Goal: Entertainment & Leisure: Consume media (video, audio)

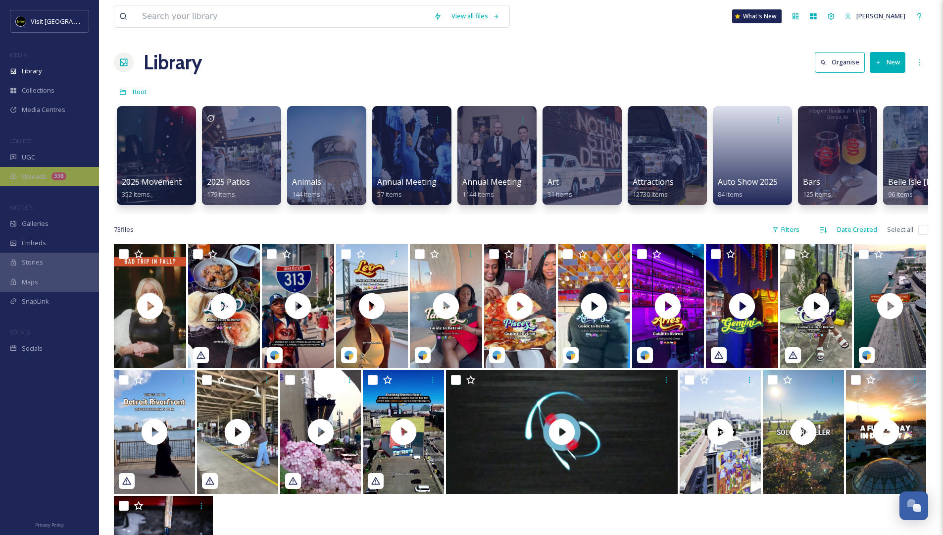
click at [58, 176] on div "338" at bounding box center [58, 176] width 15 height 8
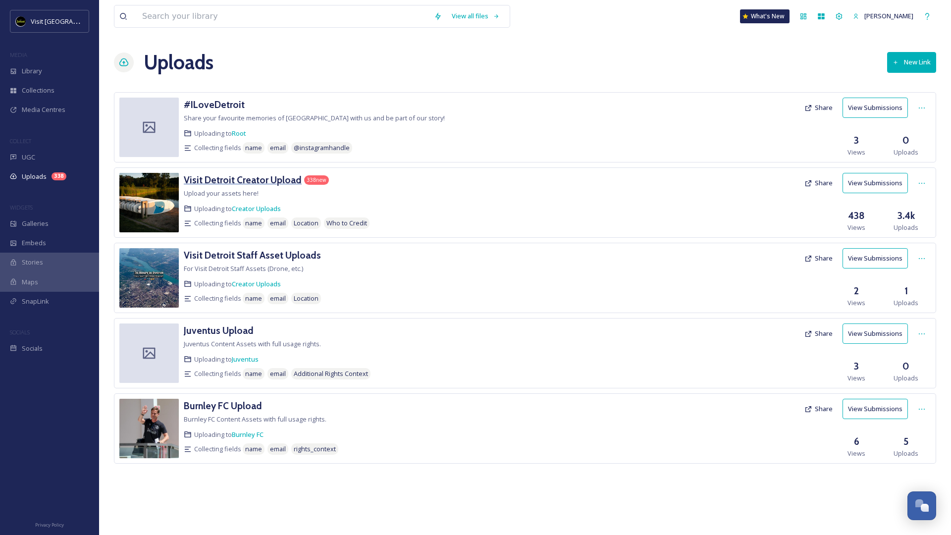
drag, startPoint x: 298, startPoint y: 178, endPoint x: 292, endPoint y: 178, distance: 5.4
click at [297, 178] on div "Visit Detroit Creator Upload 338 new" at bounding box center [386, 180] width 405 height 14
click at [291, 178] on h3 "Visit Detroit Creator Upload" at bounding box center [243, 180] width 118 height 12
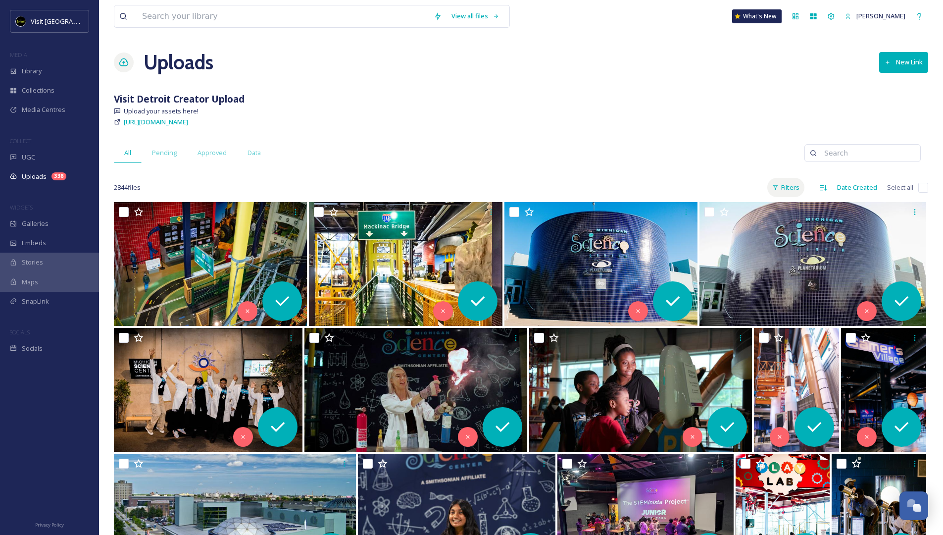
click at [774, 190] on icon at bounding box center [775, 187] width 6 height 6
click at [736, 246] on span "Content Type" at bounding box center [730, 248] width 40 height 9
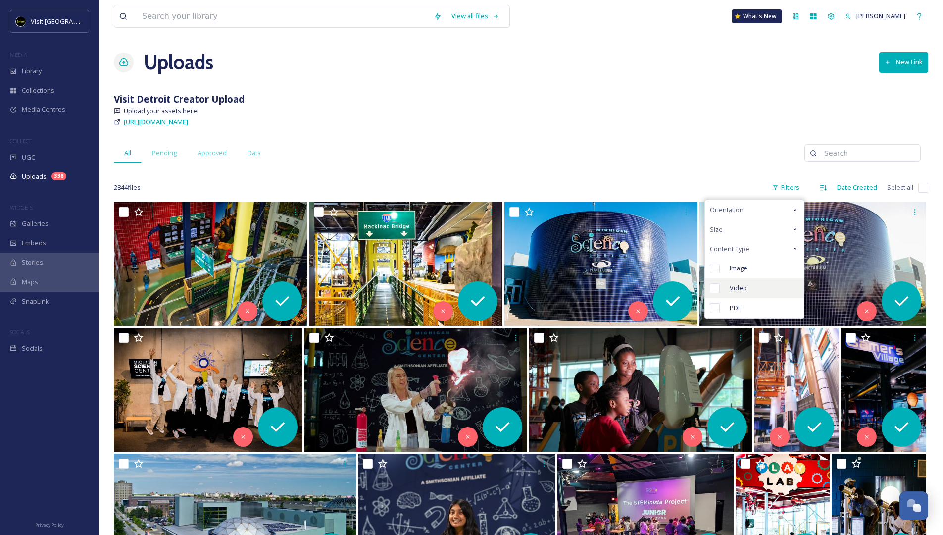
click at [742, 288] on span "Video" at bounding box center [738, 287] width 17 height 9
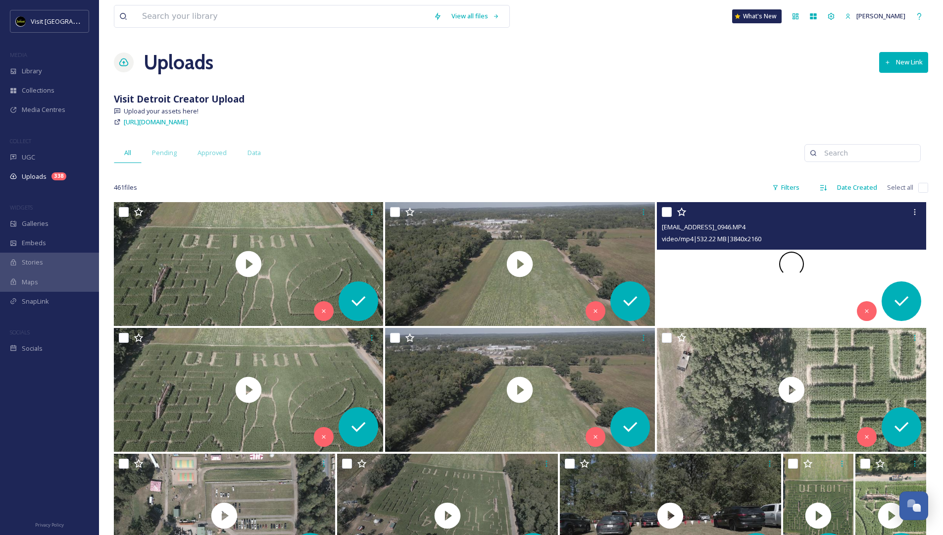
scroll to position [202, 0]
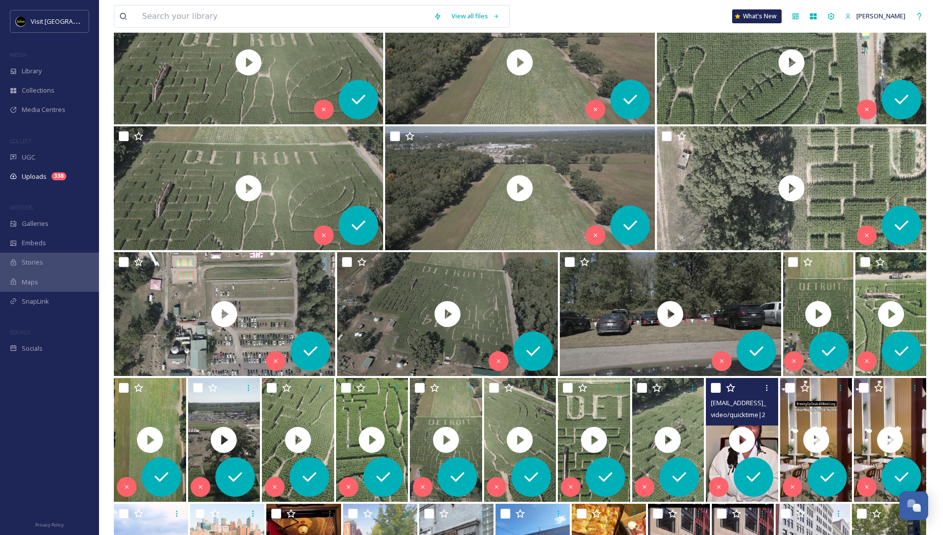
click at [728, 409] on div "video/quicktime | 223.47 MB | 2160 x 3840" at bounding box center [743, 414] width 65 height 12
click at [733, 404] on span "[EMAIL_ADDRESS]_AD7ECF69-F799-4C63-92AE-52FF6B43C7BC.mov" at bounding box center [806, 402] width 191 height 9
click at [760, 435] on video "ext_1759269413.205073_oliviadthomas.odt@gmail.com-copy_AD7ECF69-F799-4C63-92AE-…" at bounding box center [742, 440] width 72 height 124
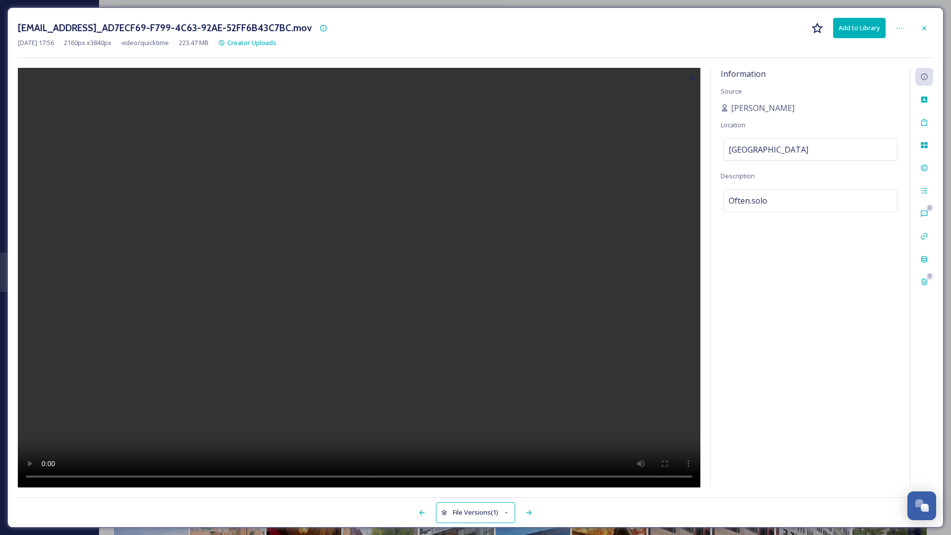
click at [362, 284] on video at bounding box center [359, 277] width 682 height 419
click at [44, 475] on video at bounding box center [359, 277] width 682 height 419
drag, startPoint x: 108, startPoint y: 475, endPoint x: 101, endPoint y: 477, distance: 7.2
click at [101, 477] on video at bounding box center [359, 277] width 682 height 419
click at [44, 475] on video at bounding box center [359, 277] width 682 height 419
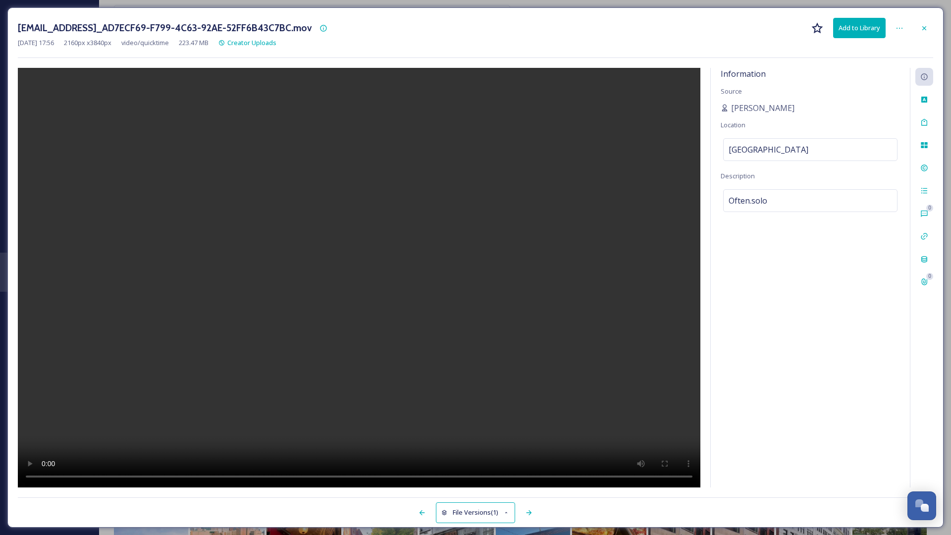
click at [44, 475] on video at bounding box center [359, 277] width 682 height 419
click at [45, 475] on video at bounding box center [359, 277] width 682 height 419
click at [474, 479] on video at bounding box center [359, 277] width 682 height 419
click at [93, 478] on video at bounding box center [359, 277] width 682 height 419
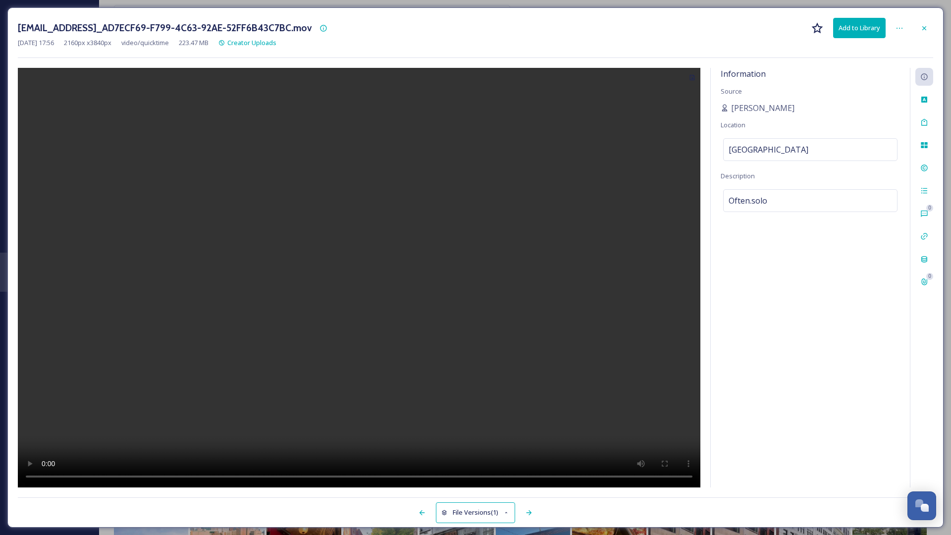
click at [106, 477] on video at bounding box center [359, 277] width 682 height 419
drag, startPoint x: 107, startPoint y: 476, endPoint x: 254, endPoint y: 465, distance: 147.9
click at [254, 465] on video at bounding box center [359, 277] width 682 height 419
click at [420, 351] on video at bounding box center [359, 277] width 682 height 419
click at [91, 475] on video at bounding box center [359, 277] width 682 height 419
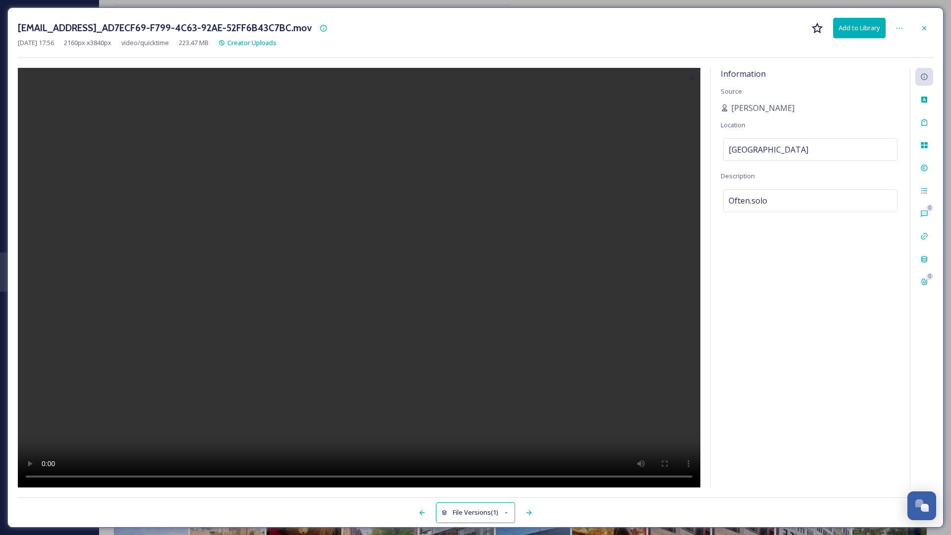
click at [42, 478] on video at bounding box center [359, 277] width 682 height 419
click at [47, 474] on video at bounding box center [359, 277] width 682 height 419
click at [141, 475] on video at bounding box center [359, 277] width 682 height 419
drag, startPoint x: 15, startPoint y: 443, endPoint x: 147, endPoint y: 473, distance: 135.1
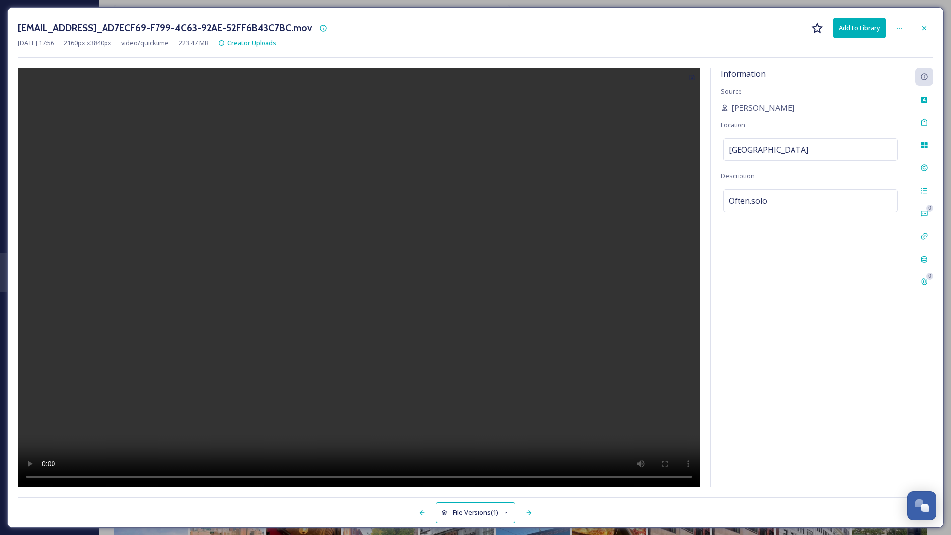
click at [147, 473] on video at bounding box center [359, 277] width 682 height 419
click at [45, 473] on video at bounding box center [359, 277] width 682 height 419
click at [88, 481] on video at bounding box center [359, 277] width 682 height 419
click at [90, 479] on video at bounding box center [359, 277] width 682 height 419
drag, startPoint x: 90, startPoint y: 479, endPoint x: 149, endPoint y: 479, distance: 59.4
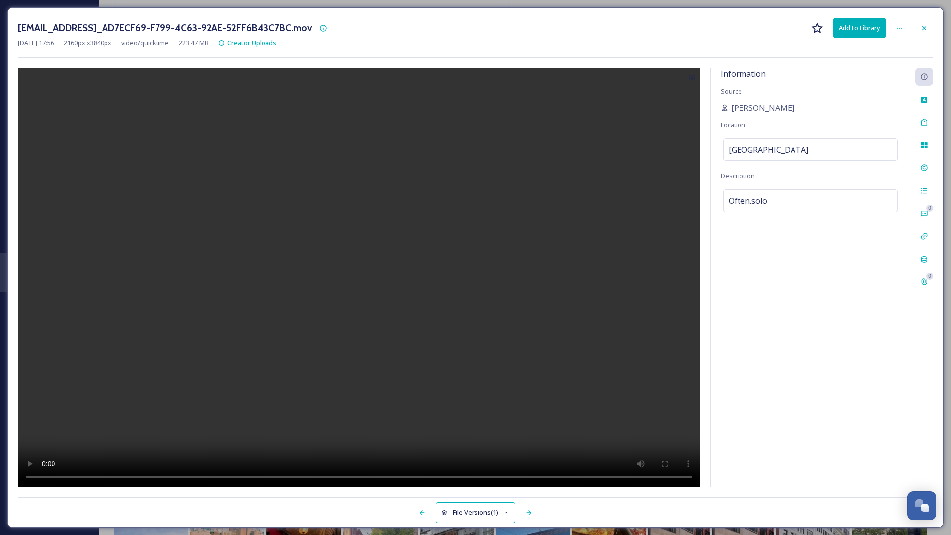
click at [149, 479] on video at bounding box center [359, 277] width 682 height 419
click at [128, 475] on video at bounding box center [359, 277] width 682 height 419
click at [132, 475] on video at bounding box center [359, 277] width 682 height 419
click at [123, 474] on video at bounding box center [359, 277] width 682 height 419
drag, startPoint x: 123, startPoint y: 474, endPoint x: 462, endPoint y: 481, distance: 339.7
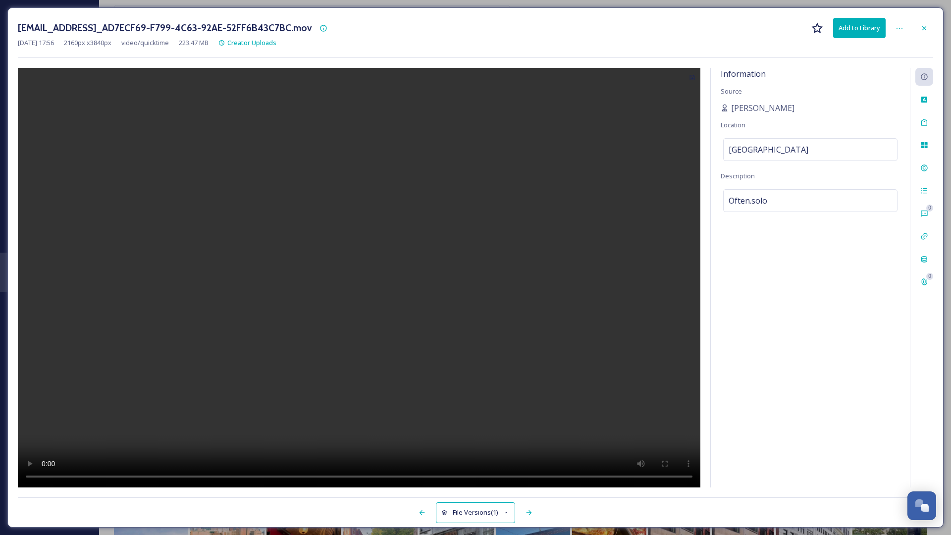
click at [462, 481] on video at bounding box center [359, 277] width 682 height 419
click at [44, 478] on video at bounding box center [359, 277] width 682 height 419
drag, startPoint x: 463, startPoint y: 478, endPoint x: 435, endPoint y: 483, distance: 28.7
click at [435, 483] on video at bounding box center [359, 277] width 682 height 419
drag, startPoint x: 603, startPoint y: 477, endPoint x: 476, endPoint y: 479, distance: 127.2
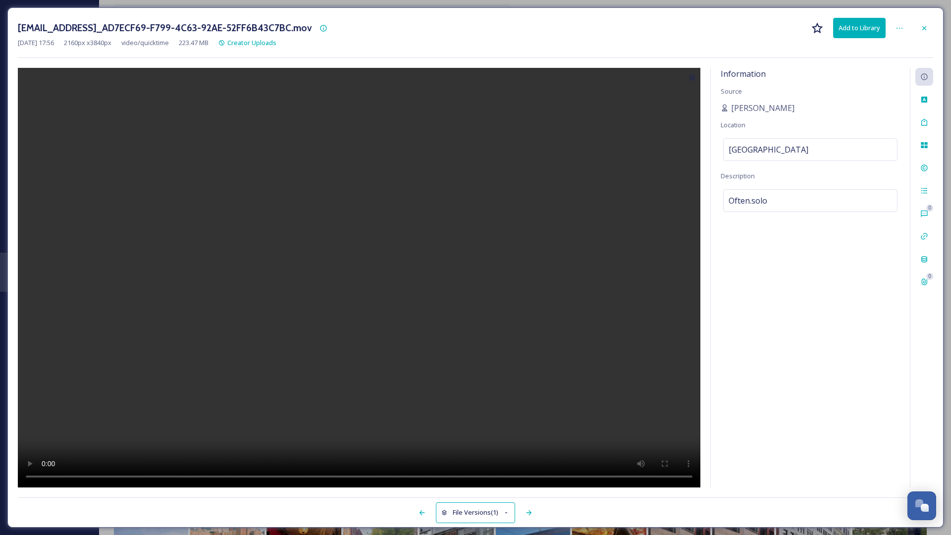
click at [476, 479] on video at bounding box center [359, 277] width 682 height 419
click at [499, 475] on video at bounding box center [359, 277] width 682 height 419
drag, startPoint x: 499, startPoint y: 475, endPoint x: 455, endPoint y: 453, distance: 48.3
click at [445, 464] on video at bounding box center [359, 277] width 682 height 419
click at [490, 477] on video at bounding box center [359, 277] width 682 height 419
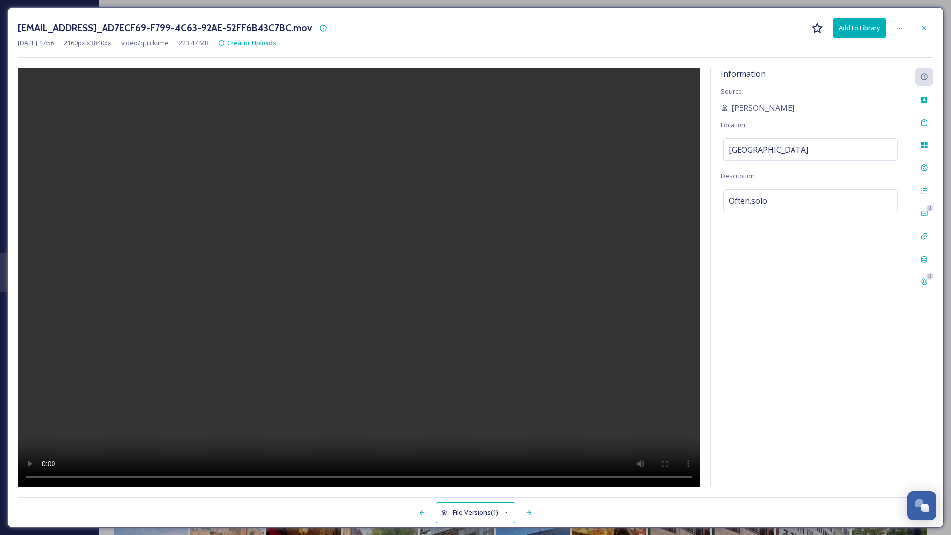
click at [43, 476] on video at bounding box center [359, 277] width 682 height 419
click at [93, 475] on video at bounding box center [359, 277] width 682 height 419
drag, startPoint x: 23, startPoint y: 282, endPoint x: 99, endPoint y: 475, distance: 207.1
click at [99, 475] on video at bounding box center [359, 277] width 682 height 419
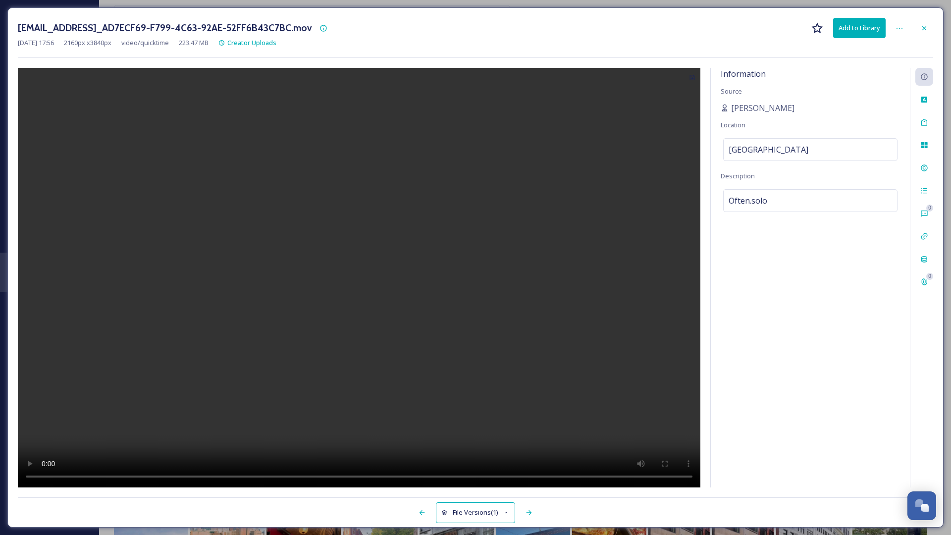
click at [525, 475] on video at bounding box center [359, 277] width 682 height 419
drag, startPoint x: 2, startPoint y: 445, endPoint x: 552, endPoint y: 478, distance: 550.1
click at [552, 478] on video at bounding box center [359, 277] width 682 height 419
click at [927, 28] on icon at bounding box center [924, 28] width 8 height 8
